Goal: Task Accomplishment & Management: Manage account settings

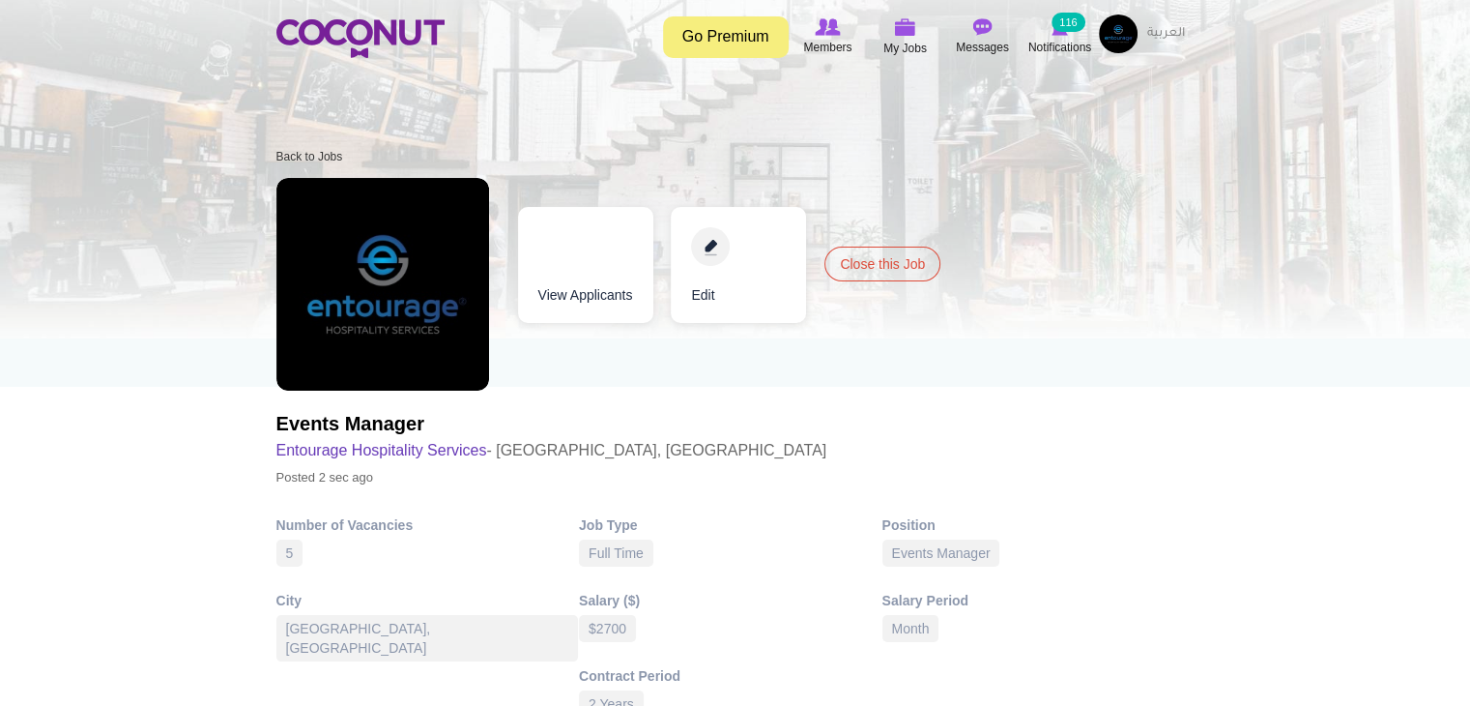
click at [704, 274] on link "Edit" at bounding box center [738, 265] width 135 height 116
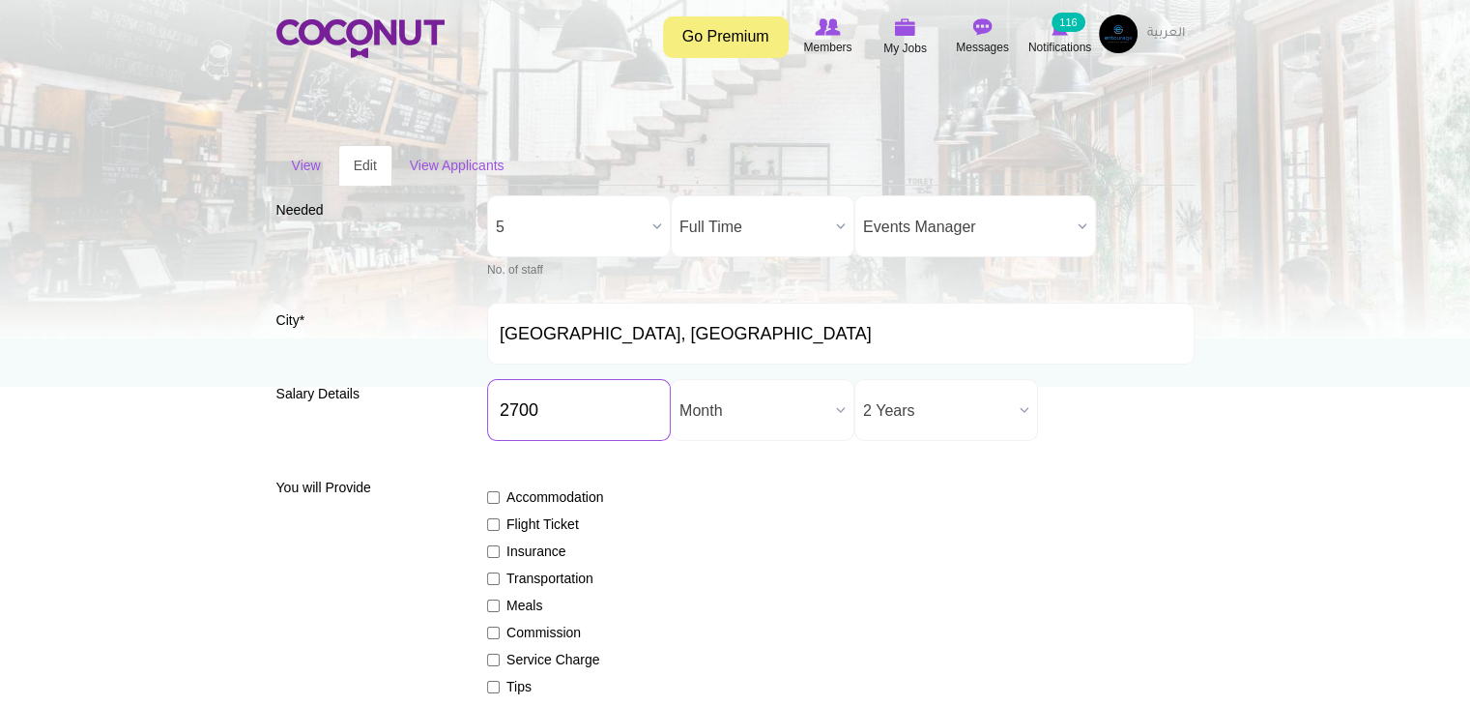
click at [549, 412] on input "2700" at bounding box center [579, 410] width 184 height 62
type input "1600"
click at [928, 605] on div "Accommodation Flight Ticket Insurance Transportation Meals Commission Service C…" at bounding box center [841, 633] width 708 height 327
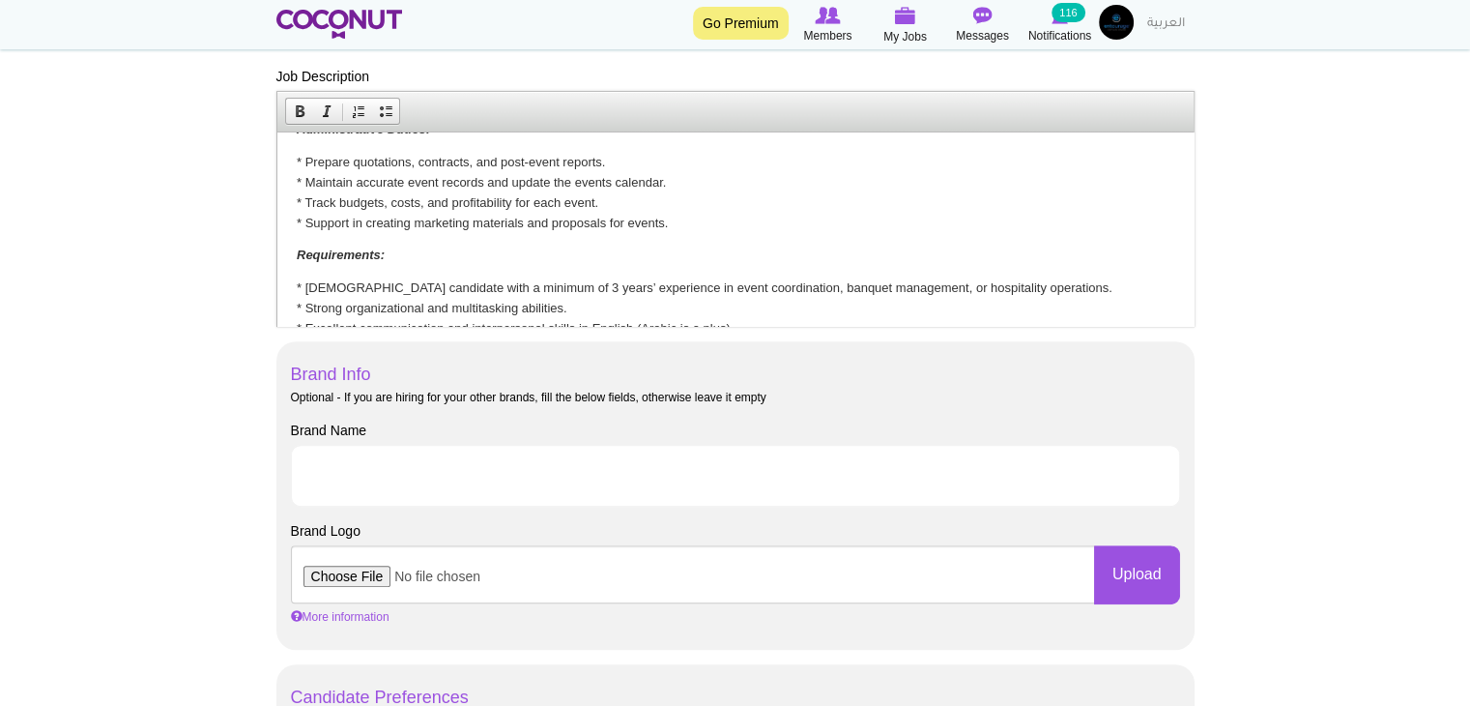
scroll to position [420, 0]
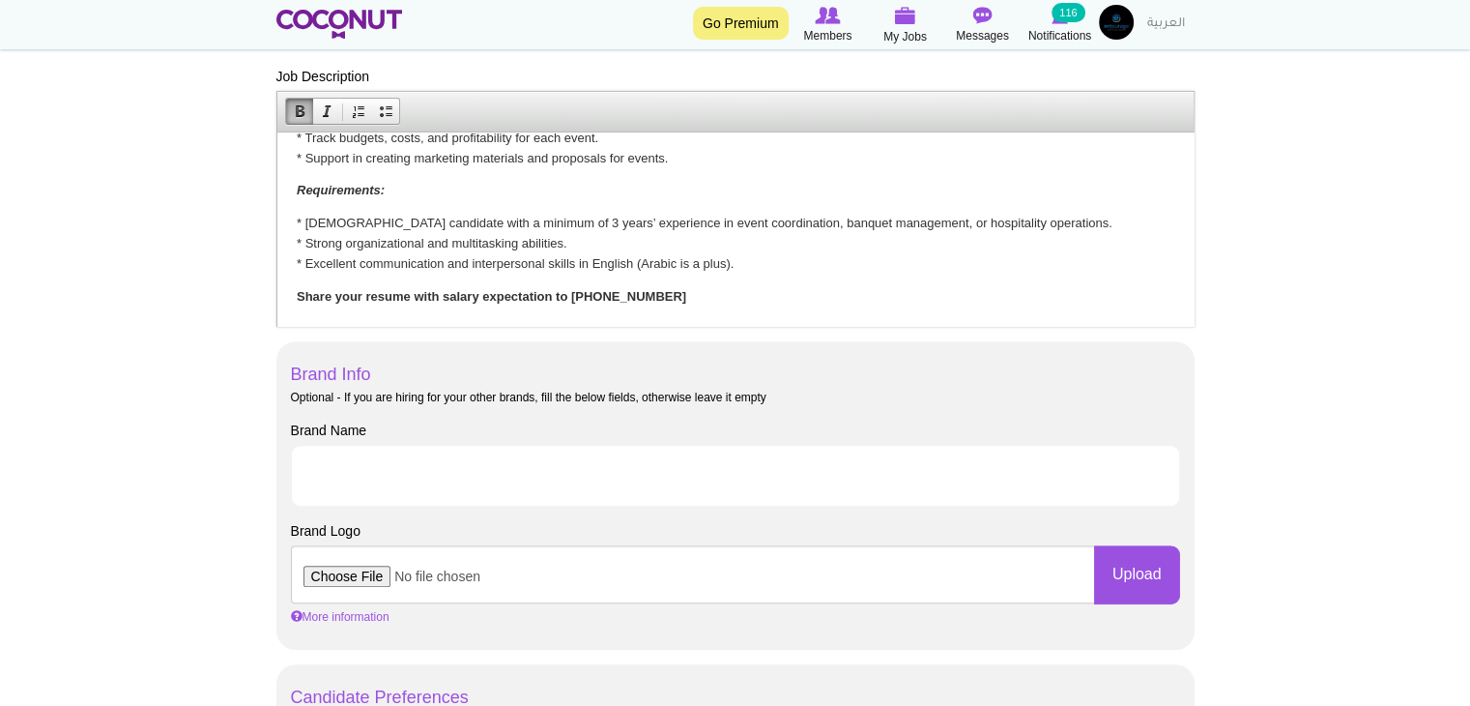
click at [518, 298] on strong "Share your resume with salary expectation to [PHONE_NUMBER]" at bounding box center [491, 296] width 390 height 14
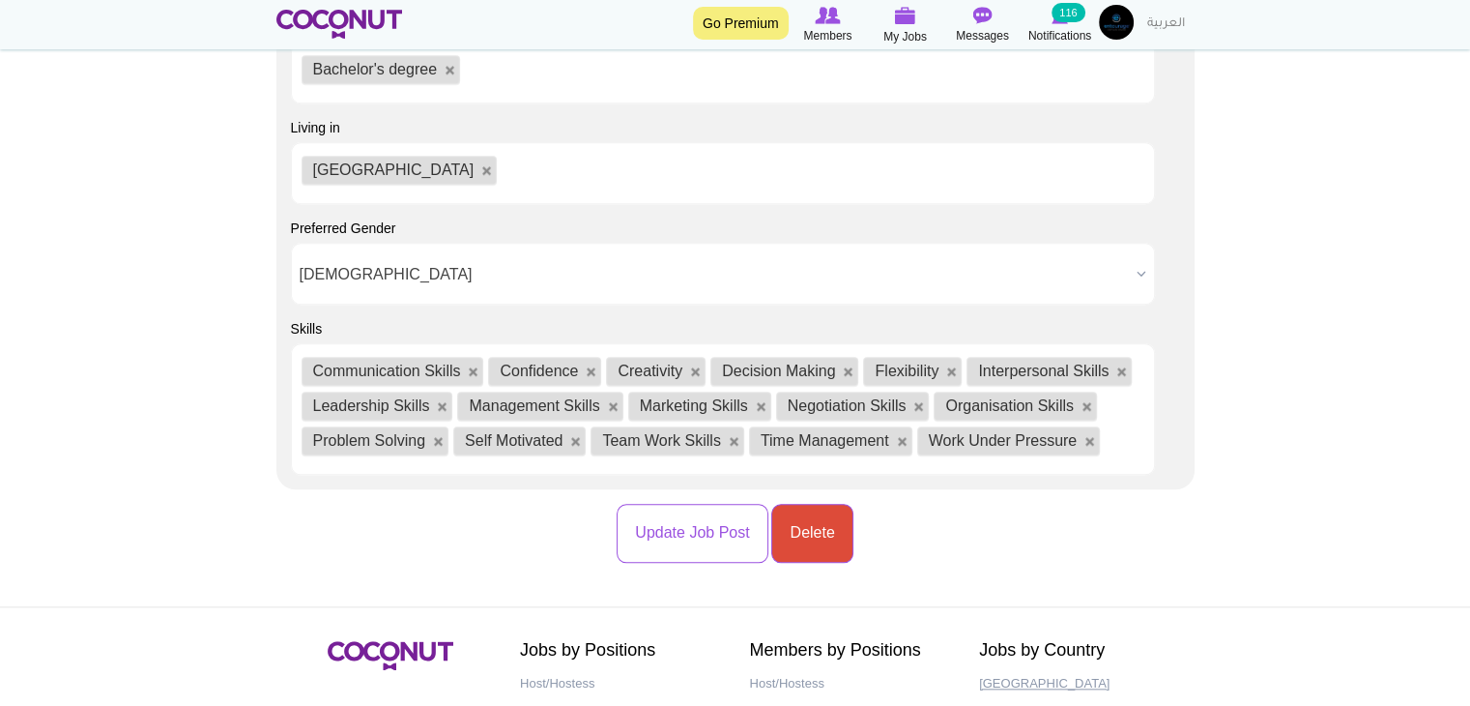
scroll to position [2123, 0]
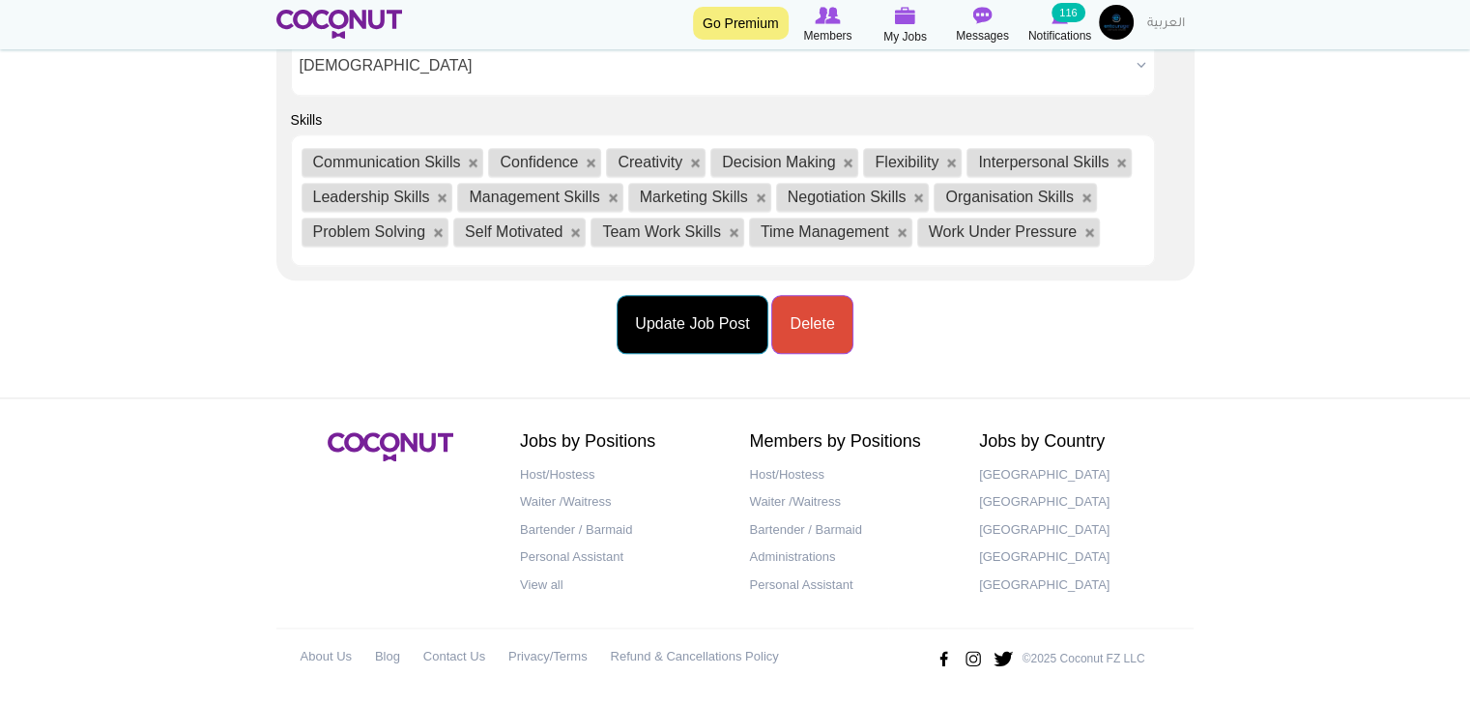
click at [731, 345] on button "Update Job Post" at bounding box center [692, 324] width 151 height 59
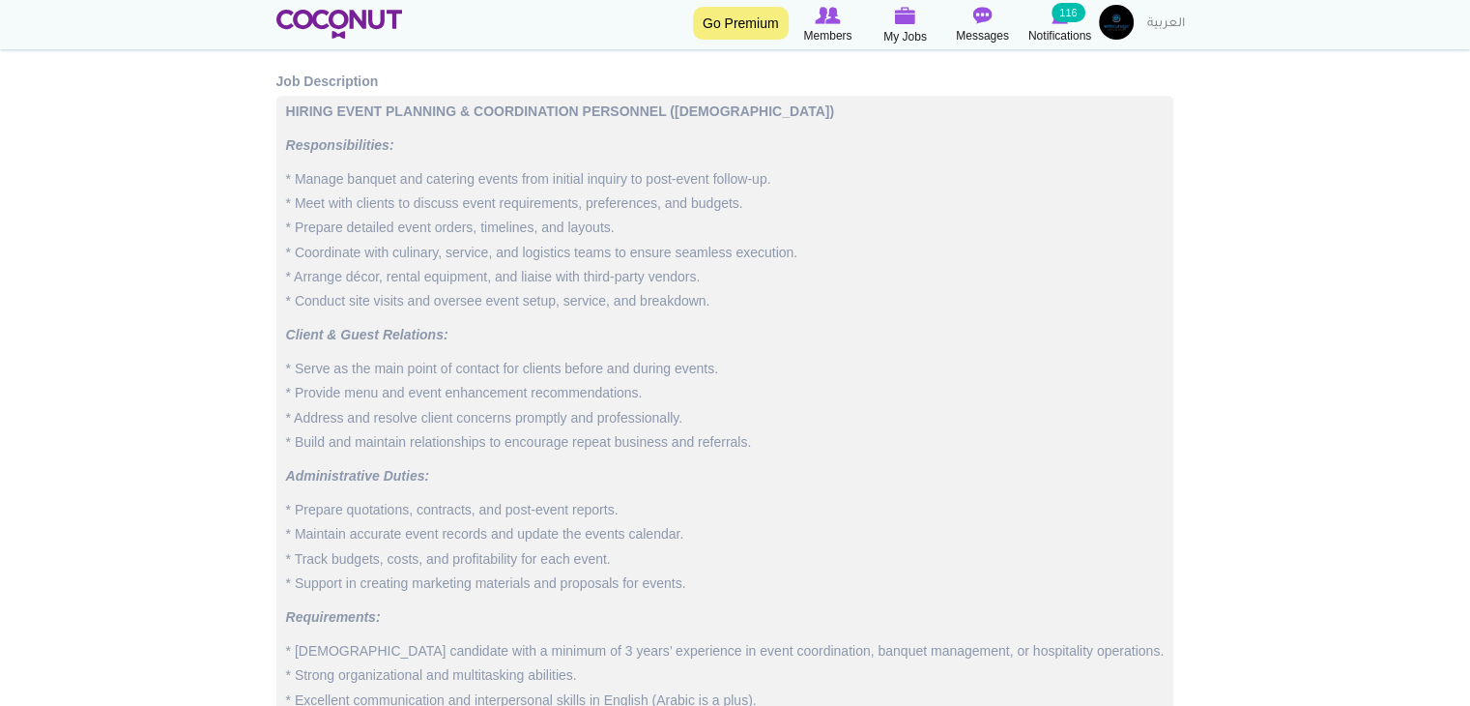
scroll to position [967, 0]
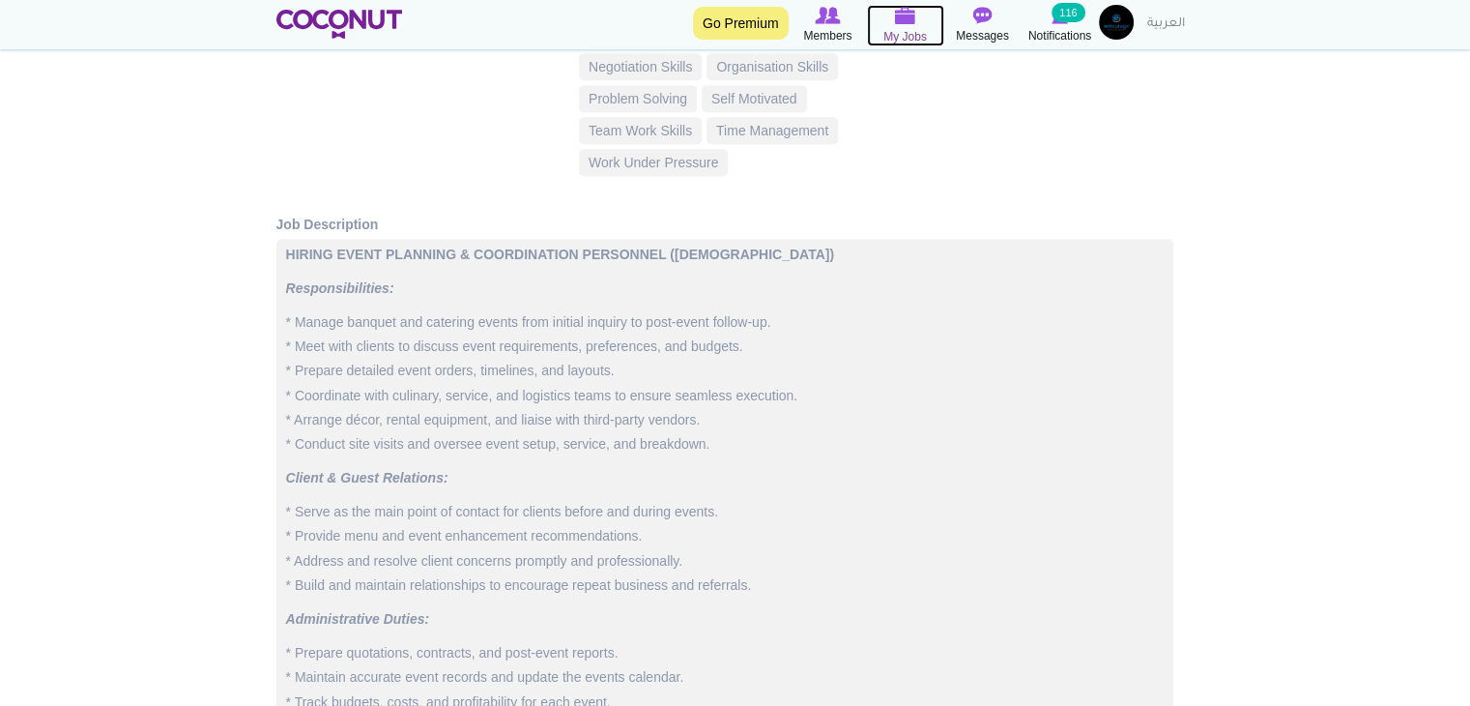
click at [932, 36] on link "My Jobs" at bounding box center [905, 26] width 77 height 42
